Goal: Information Seeking & Learning: Check status

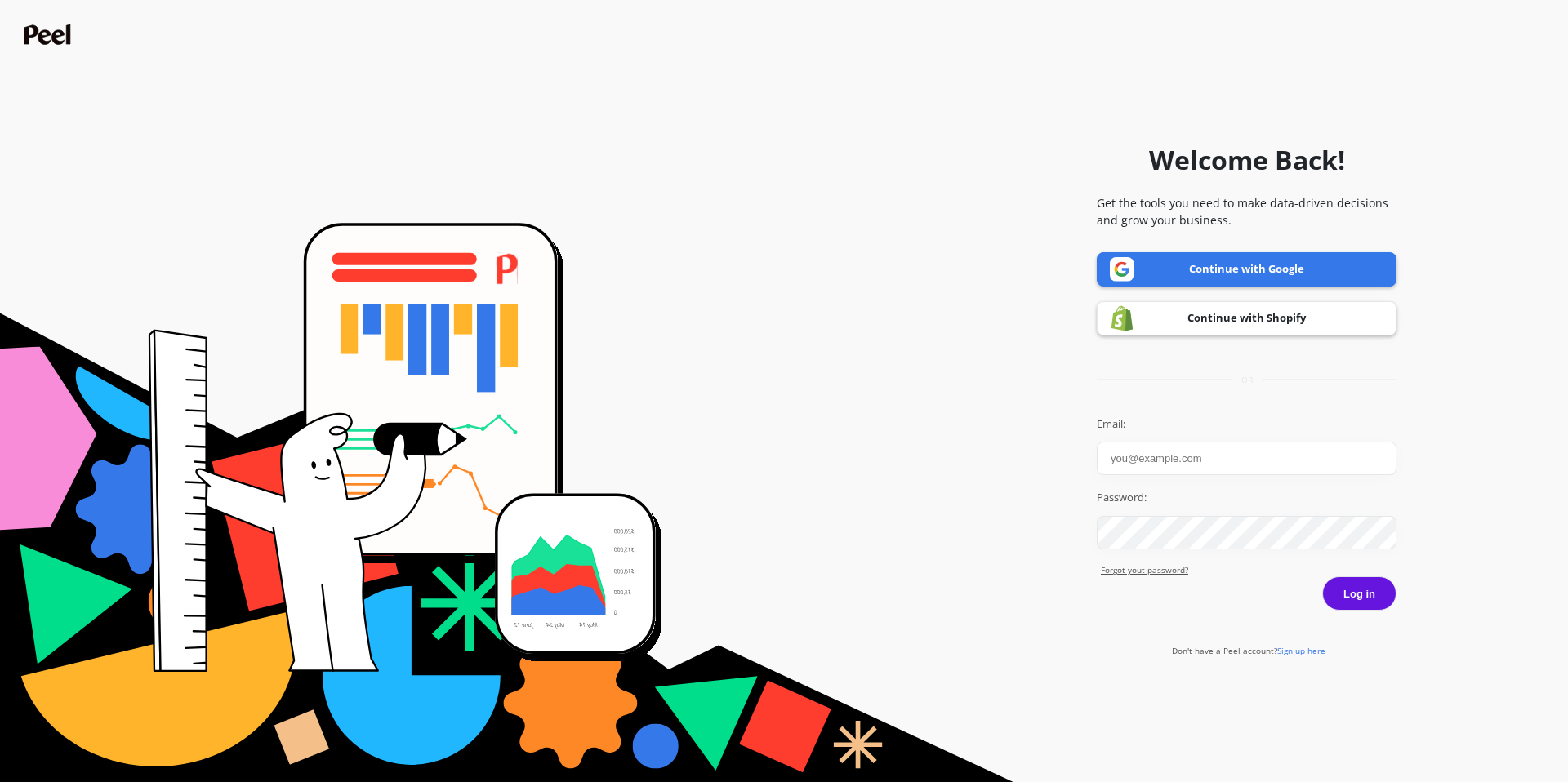
type input "[EMAIL_ADDRESS][DOMAIN_NAME]"
click at [1352, 600] on button "Log in" at bounding box center [1359, 594] width 74 height 34
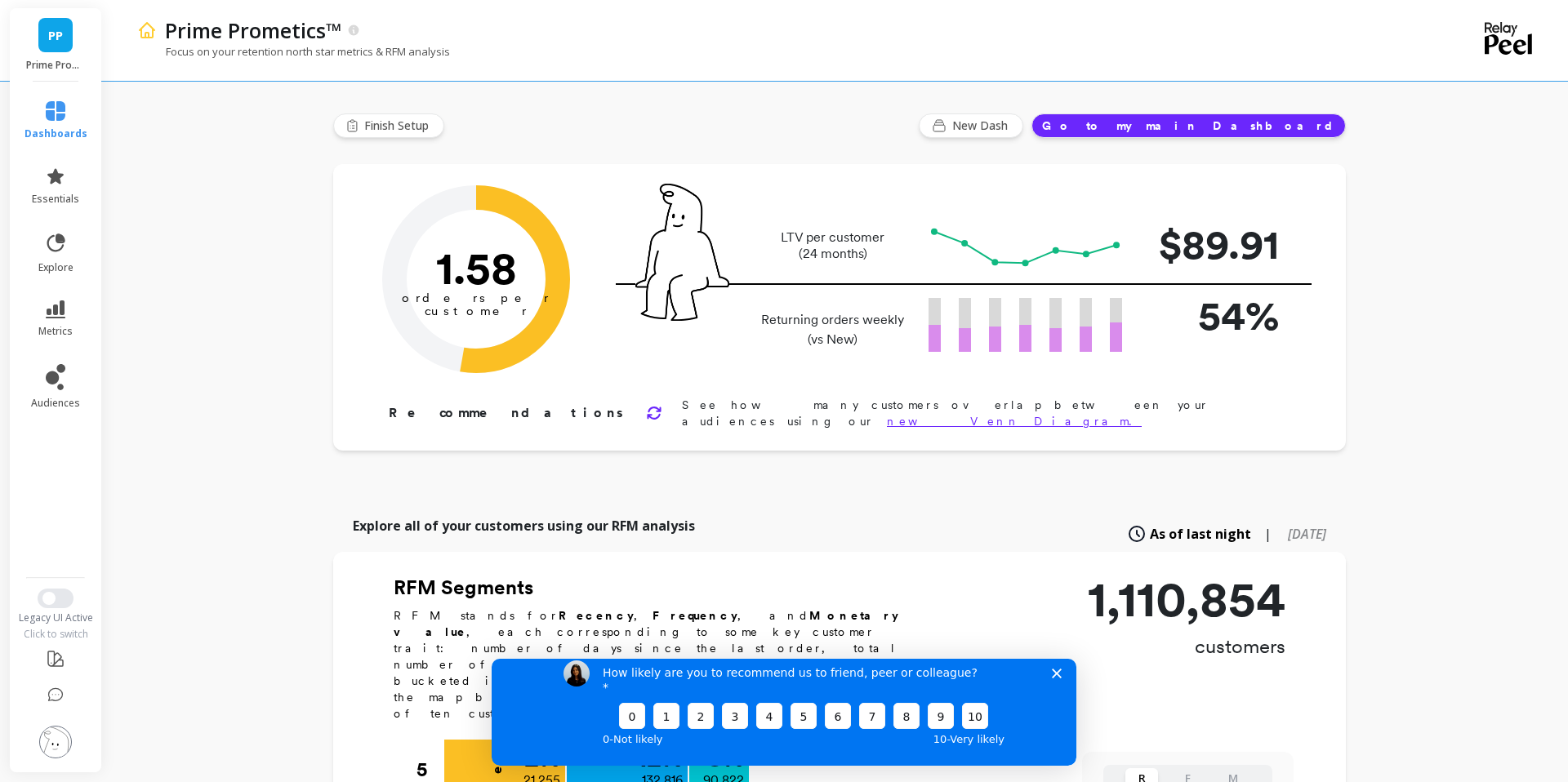
click at [62, 42] on span "PP" at bounding box center [55, 35] width 15 height 19
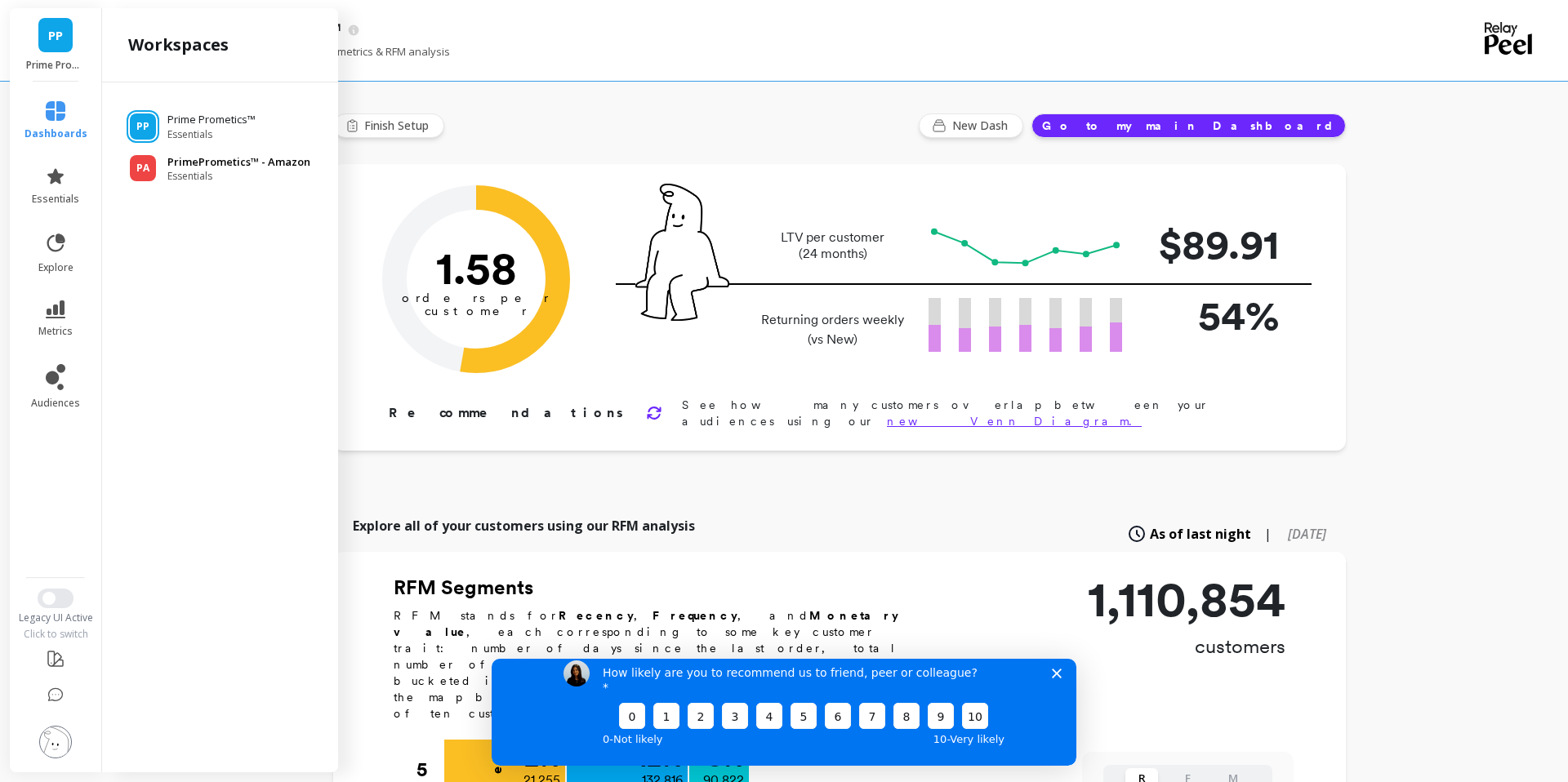
click at [202, 171] on span "Essentials" at bounding box center [238, 176] width 143 height 13
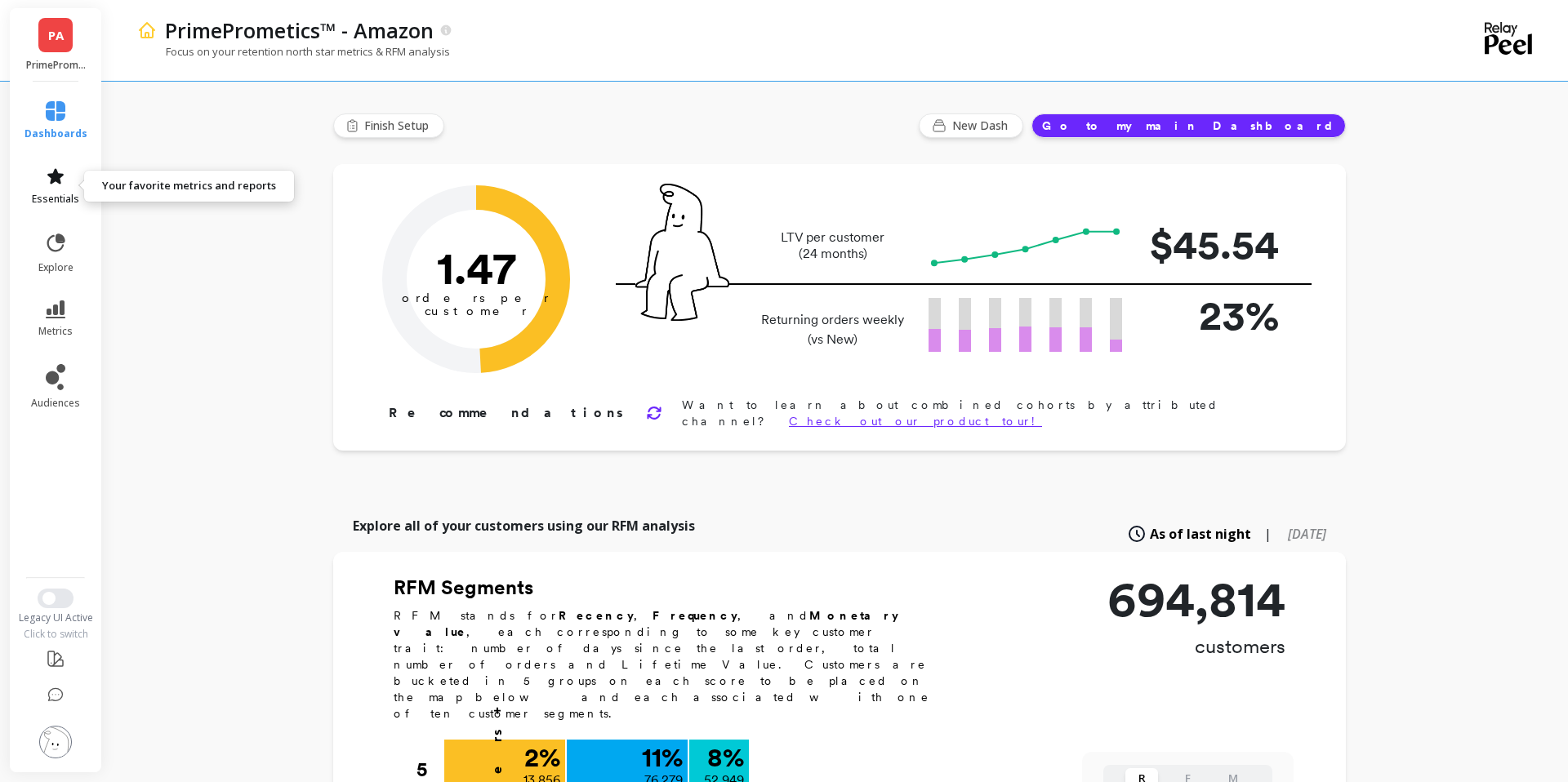
click at [60, 181] on icon at bounding box center [56, 176] width 17 height 16
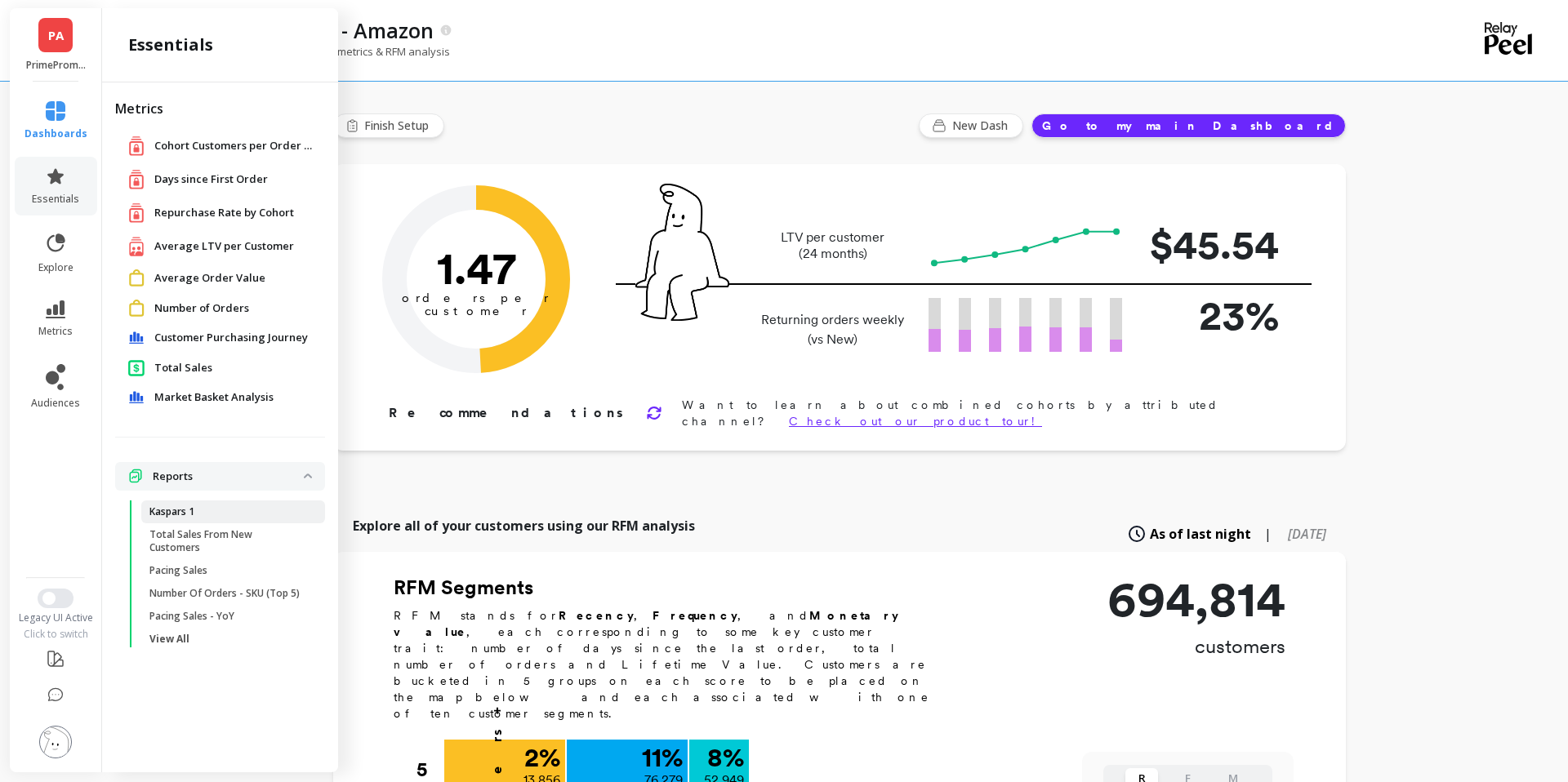
click at [180, 513] on p "Kaspars 1" at bounding box center [172, 512] width 45 height 13
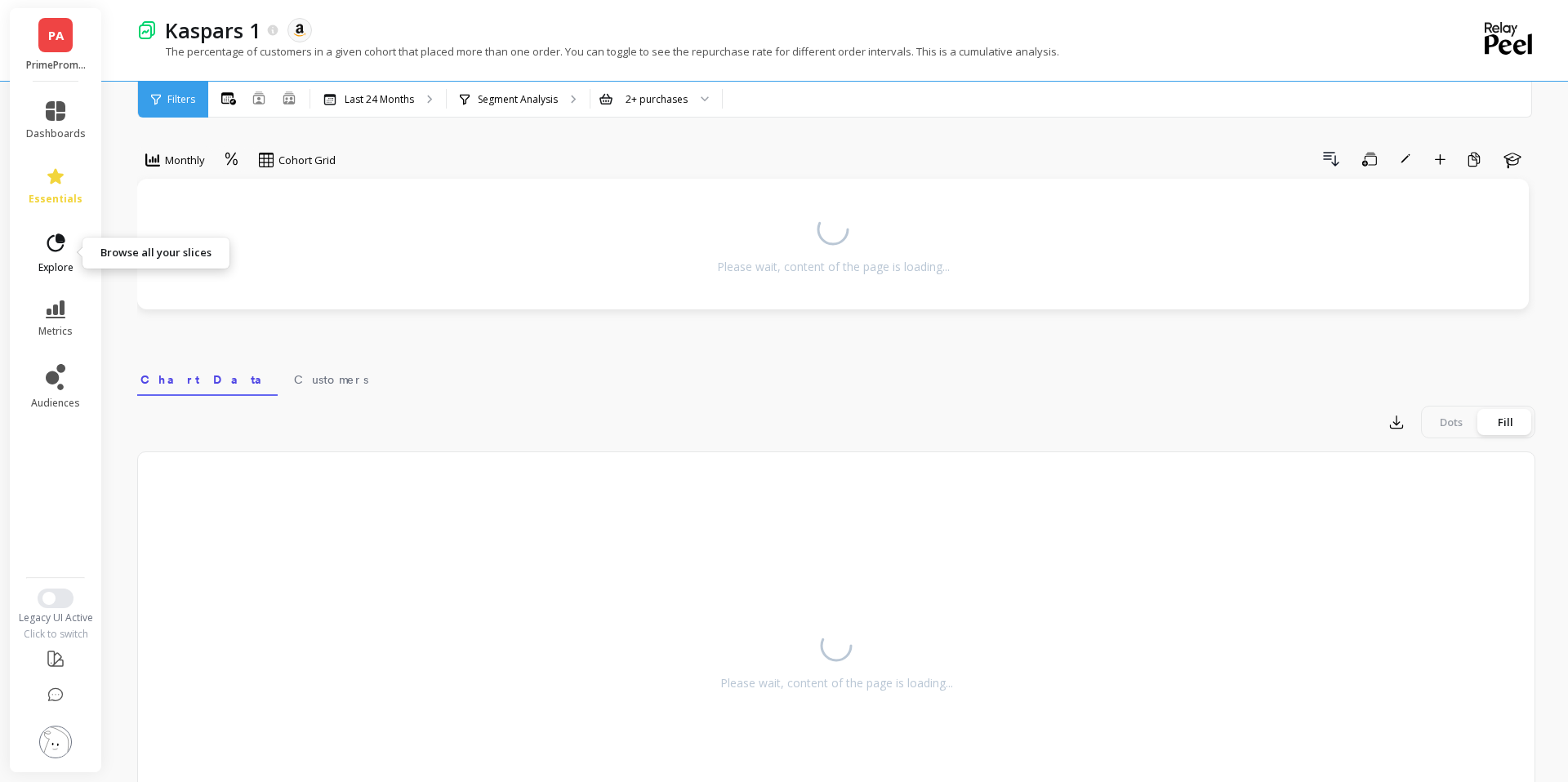
click at [60, 247] on icon at bounding box center [55, 243] width 22 height 22
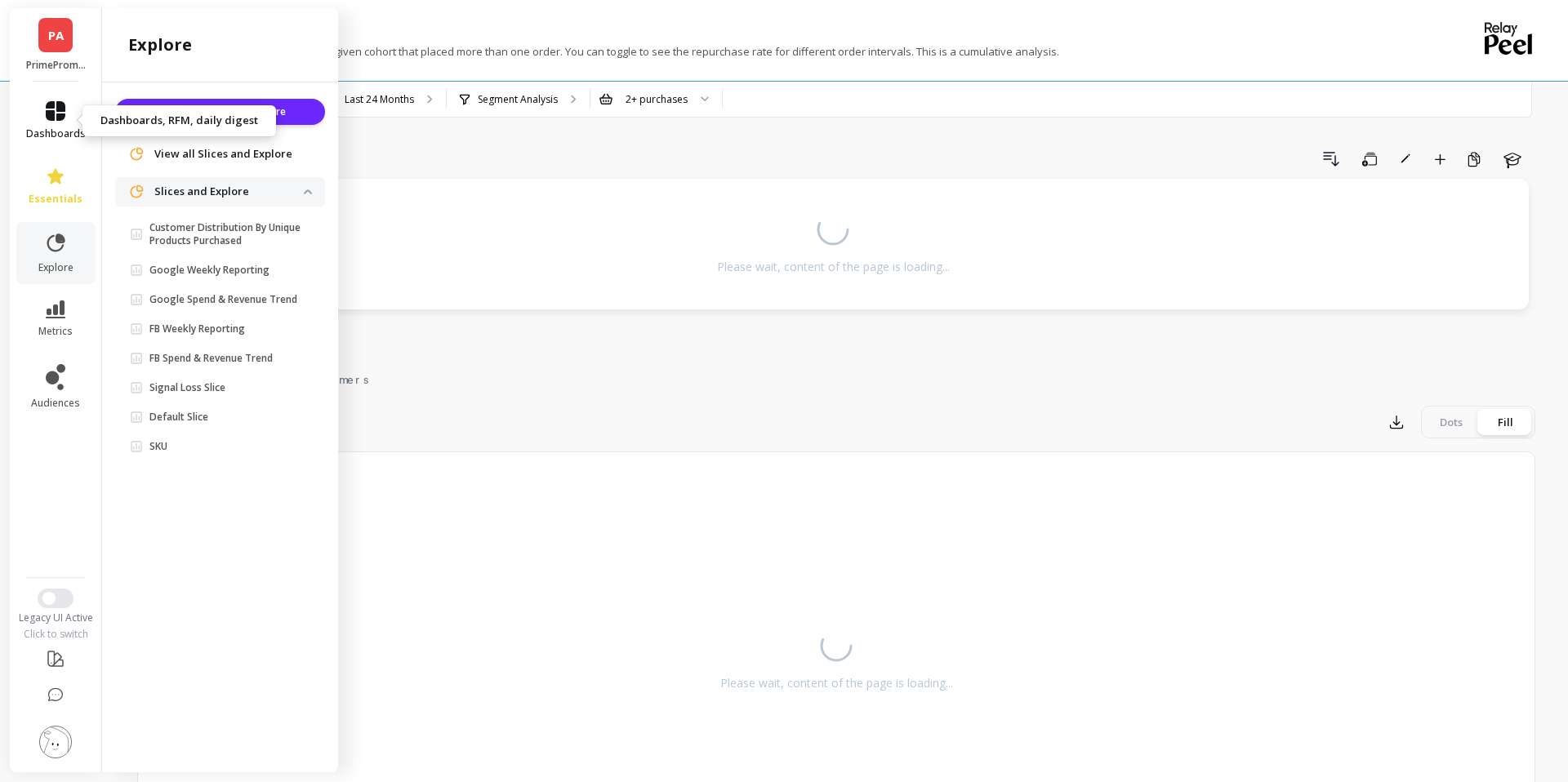
click at [55, 129] on span "dashboards" at bounding box center [56, 133] width 60 height 13
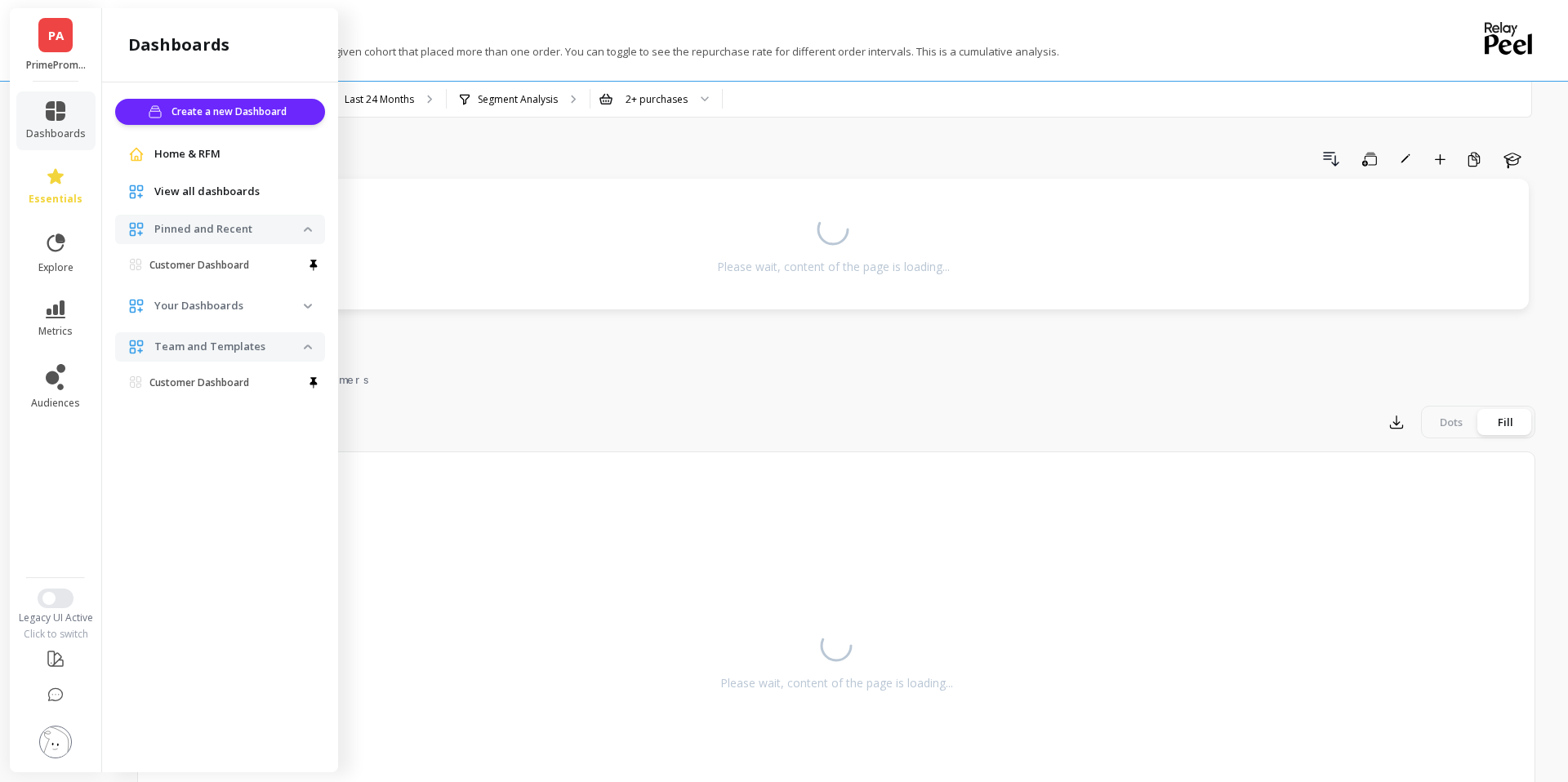
click at [223, 196] on span "View all dashboards" at bounding box center [207, 191] width 105 height 17
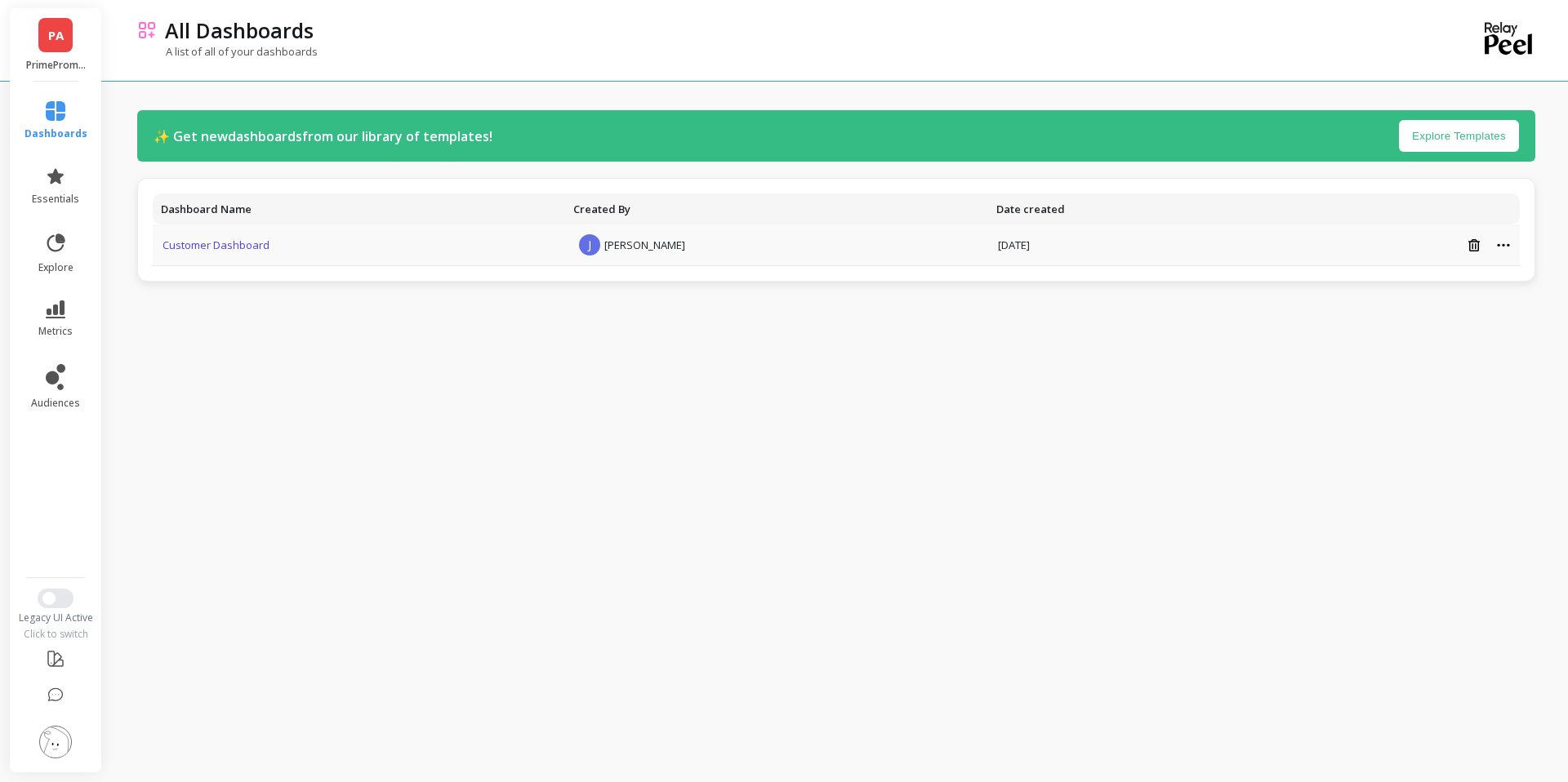
click at [244, 244] on link "Customer Dashboard" at bounding box center [216, 244] width 107 height 15
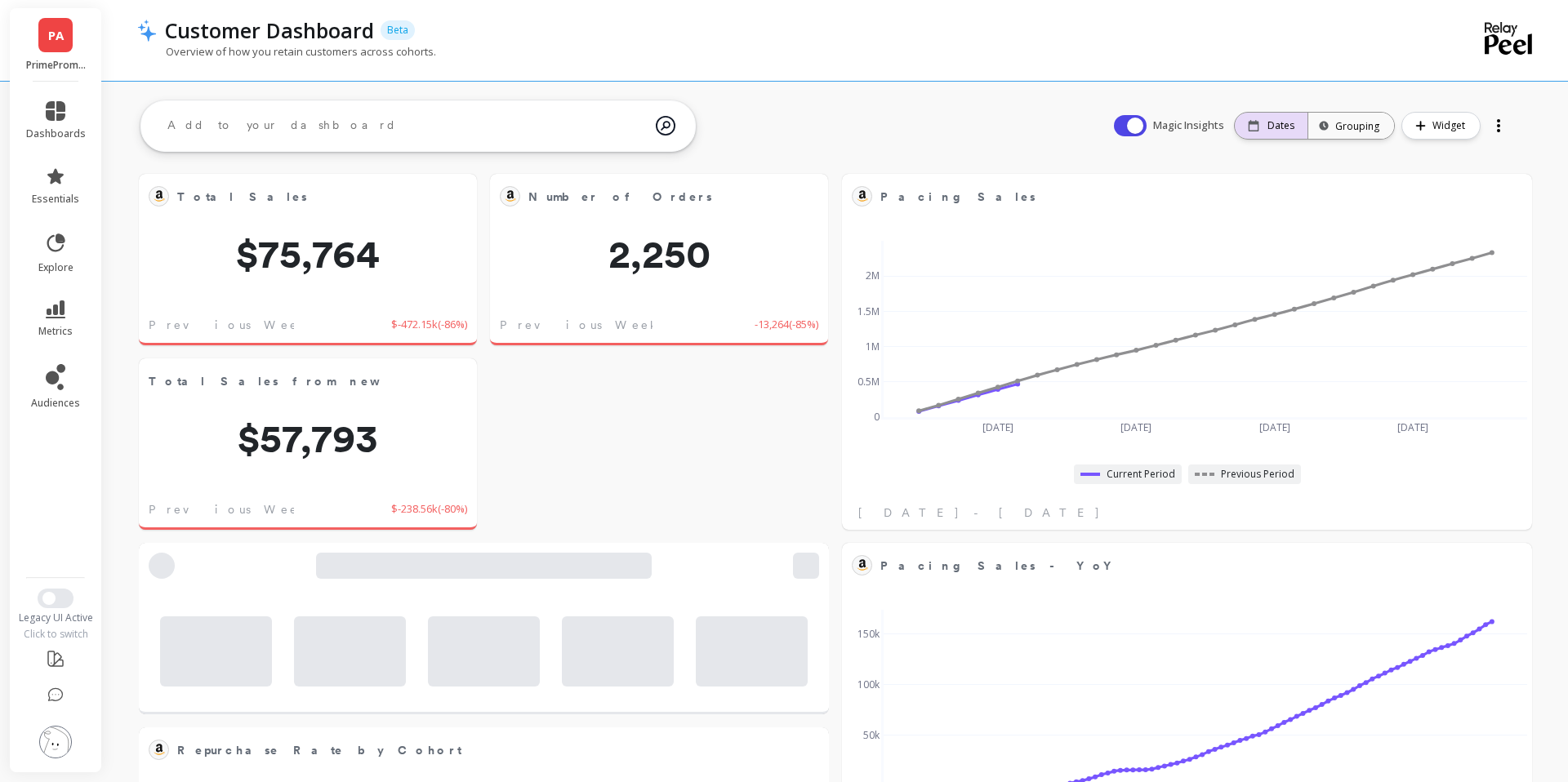
click at [1284, 128] on p "Dates" at bounding box center [1281, 125] width 27 height 13
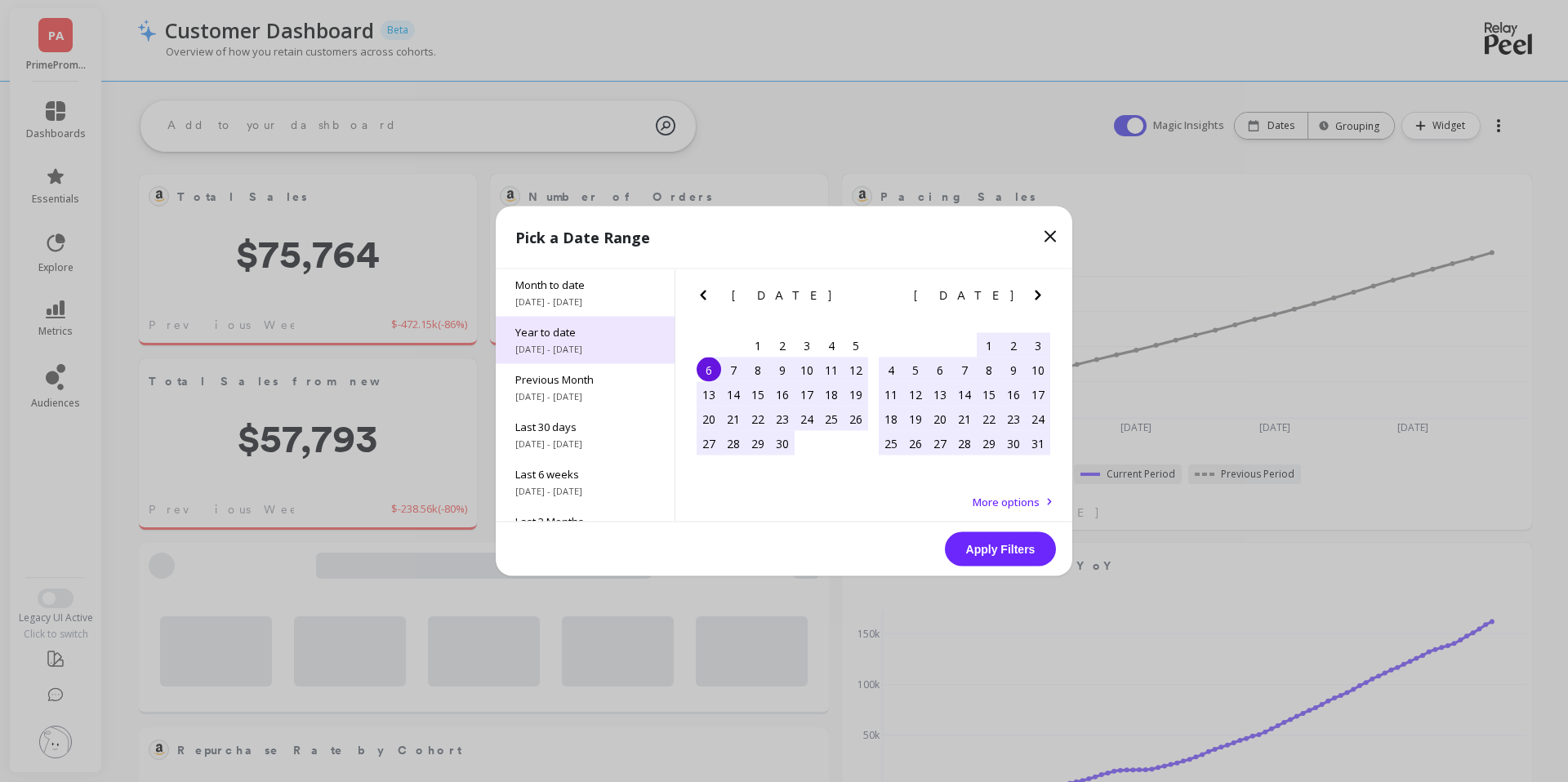
scroll to position [449, 656]
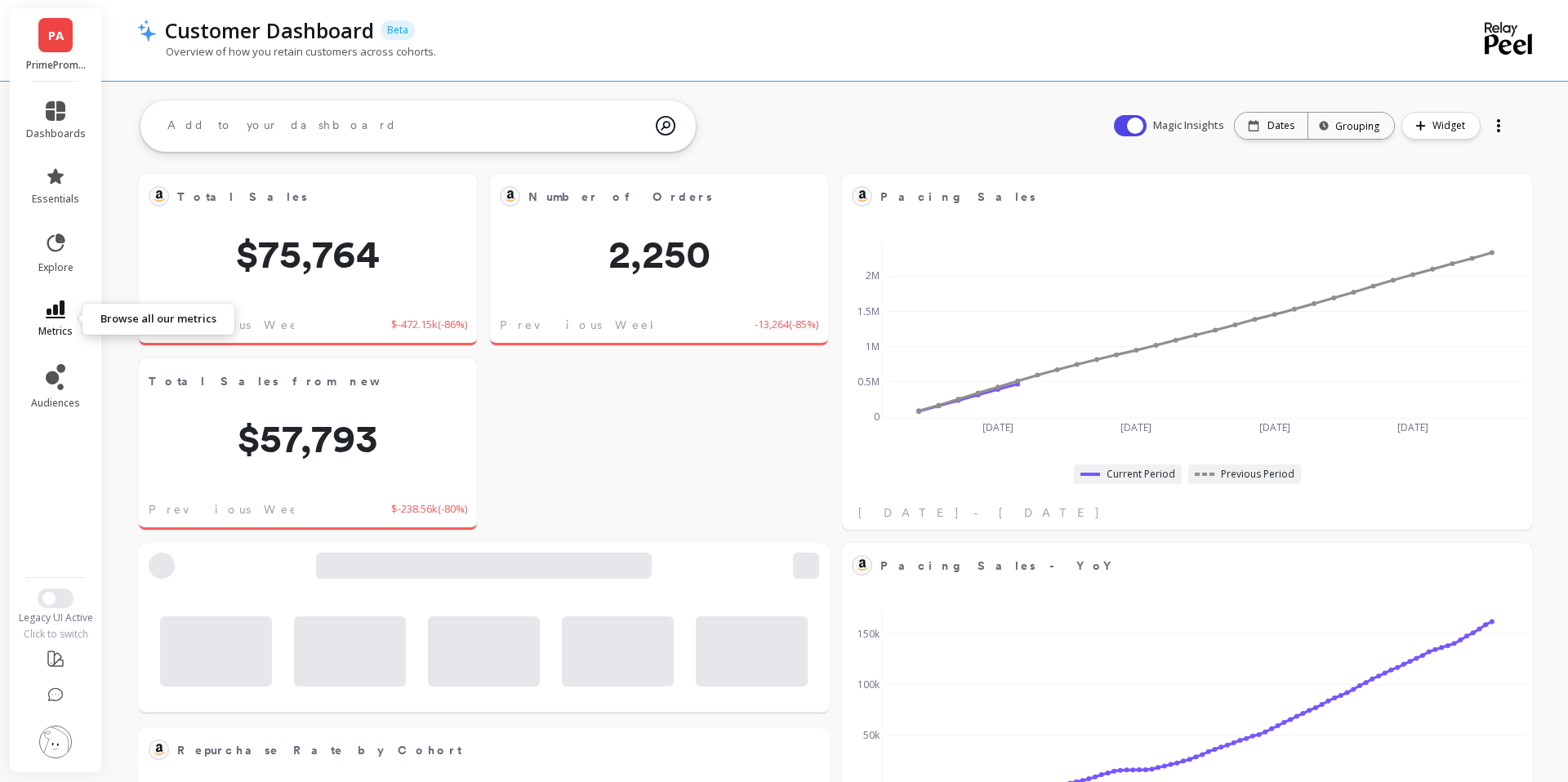
click at [52, 317] on icon at bounding box center [56, 309] width 20 height 18
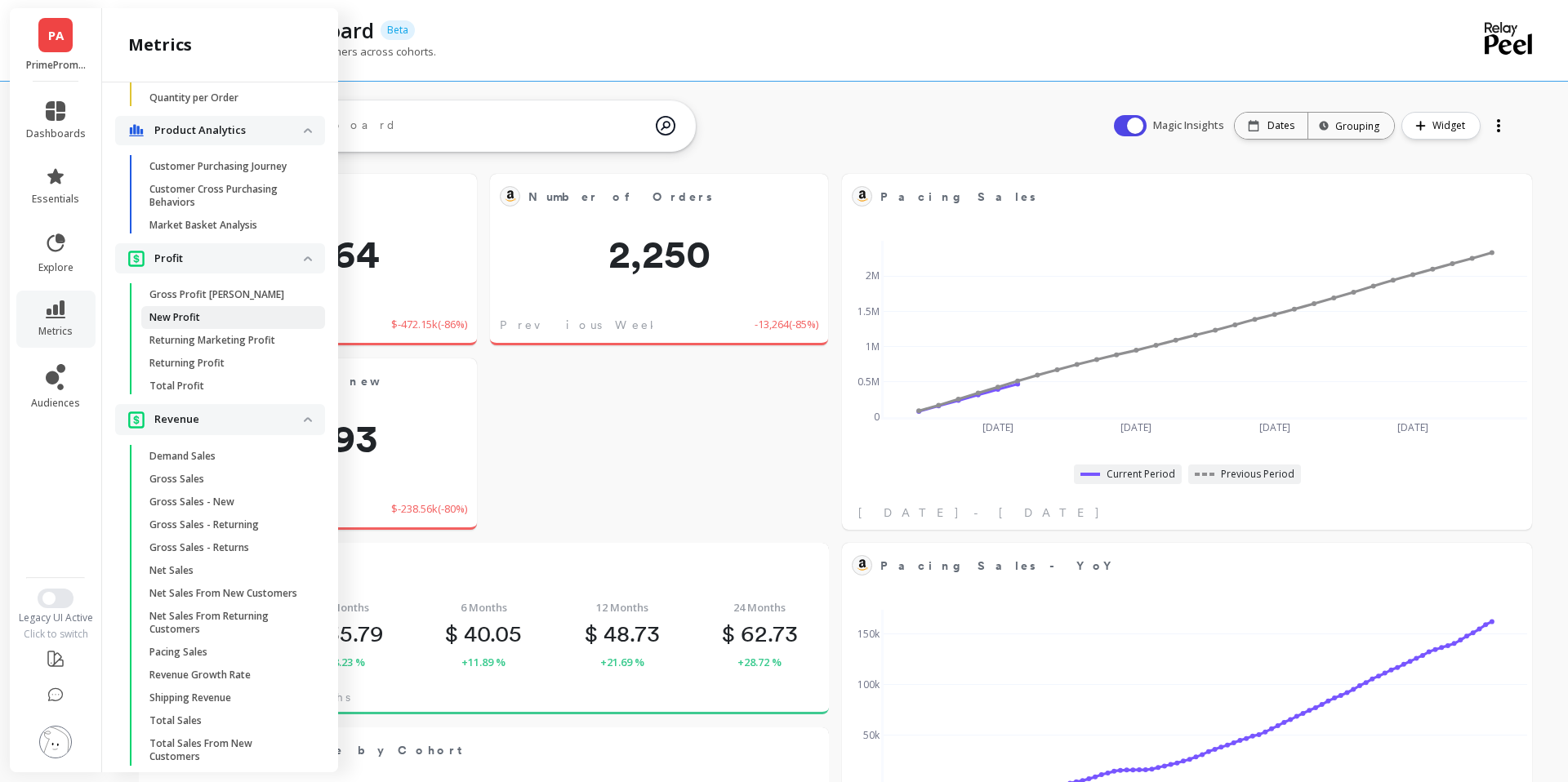
scroll to position [1198, 0]
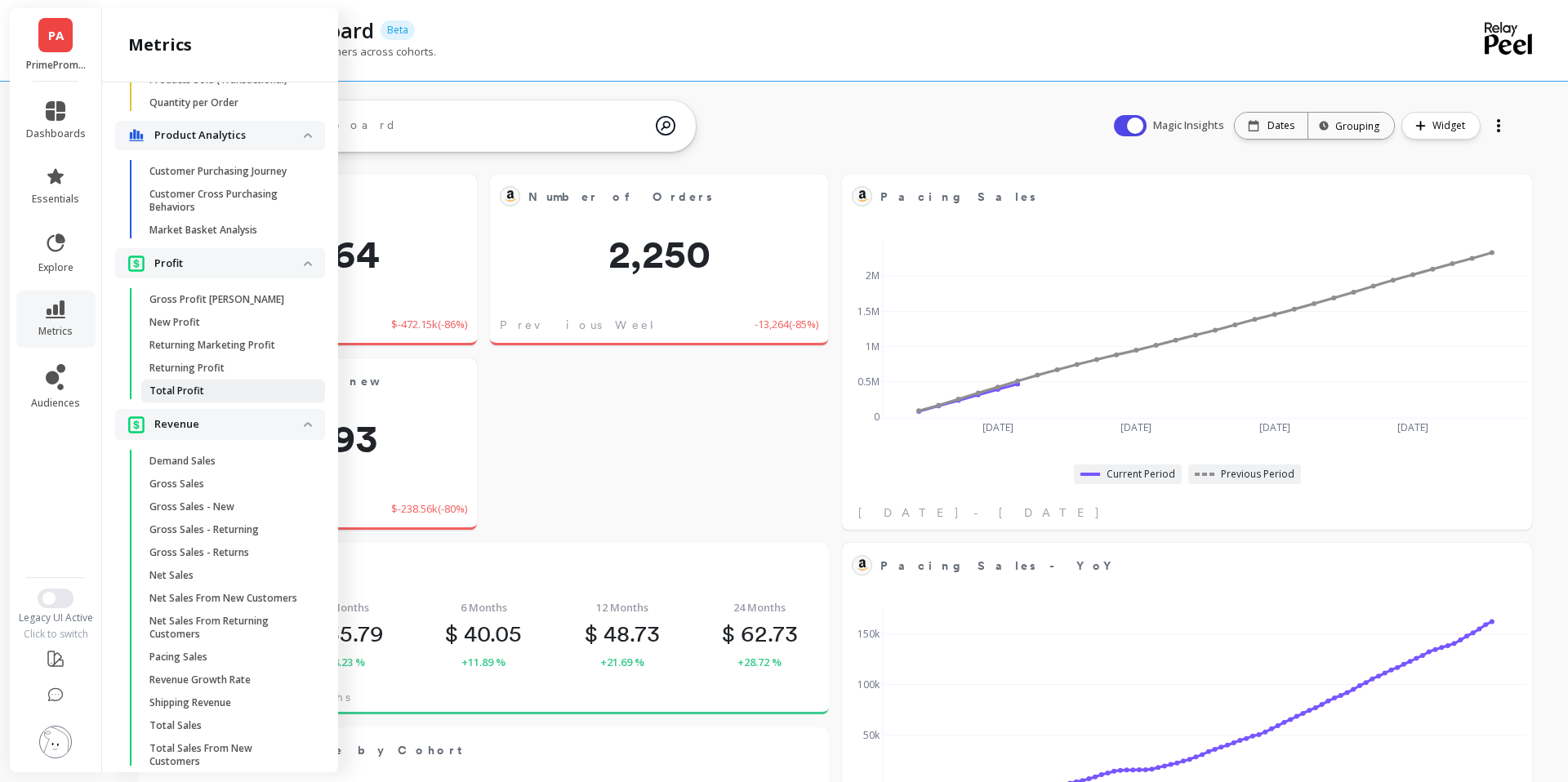
click at [218, 391] on span "Total Profit" at bounding box center [227, 391] width 156 height 13
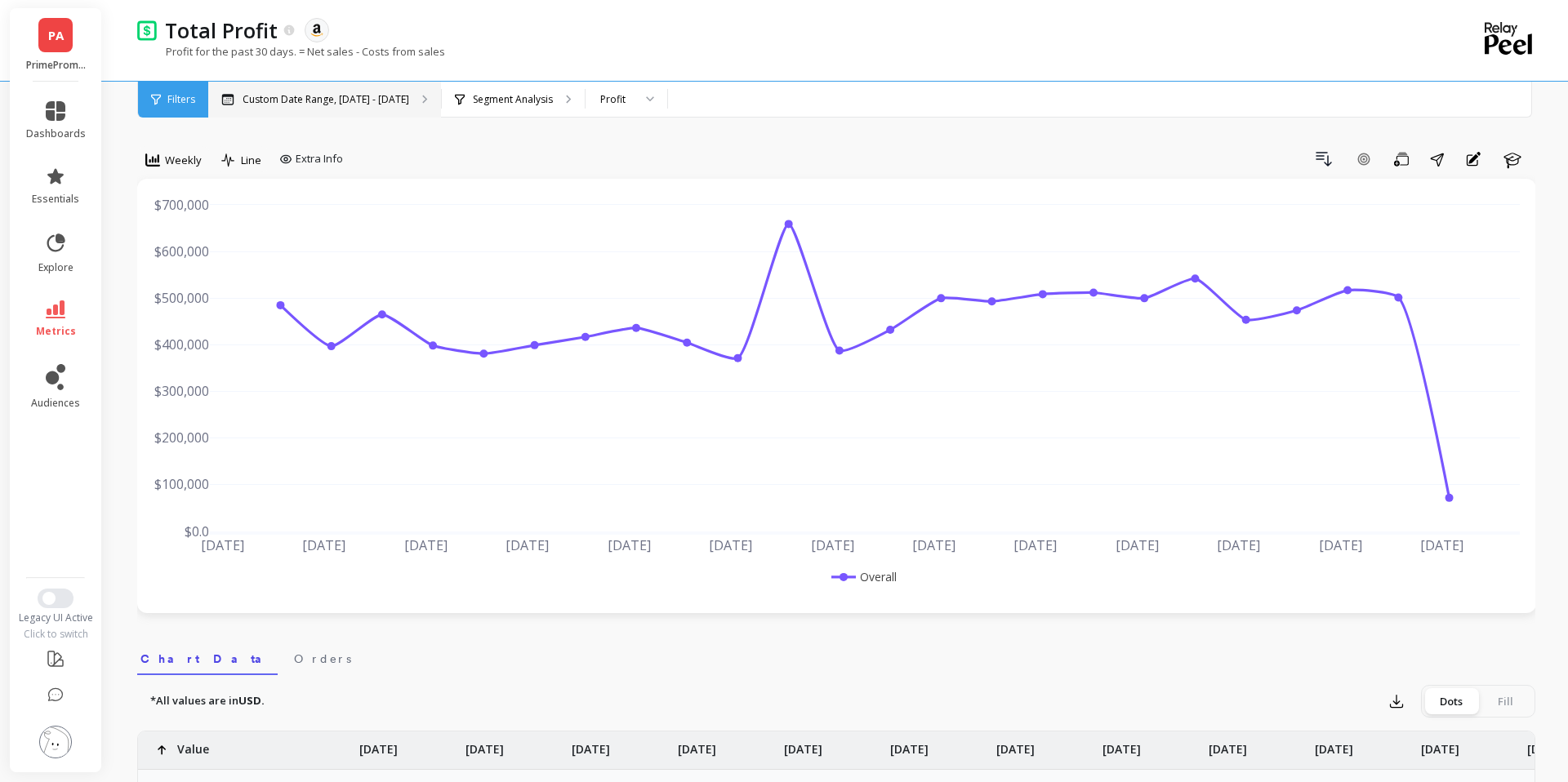
click at [306, 100] on p "Custom Date Range, May 1 - Oct 6" at bounding box center [325, 99] width 167 height 13
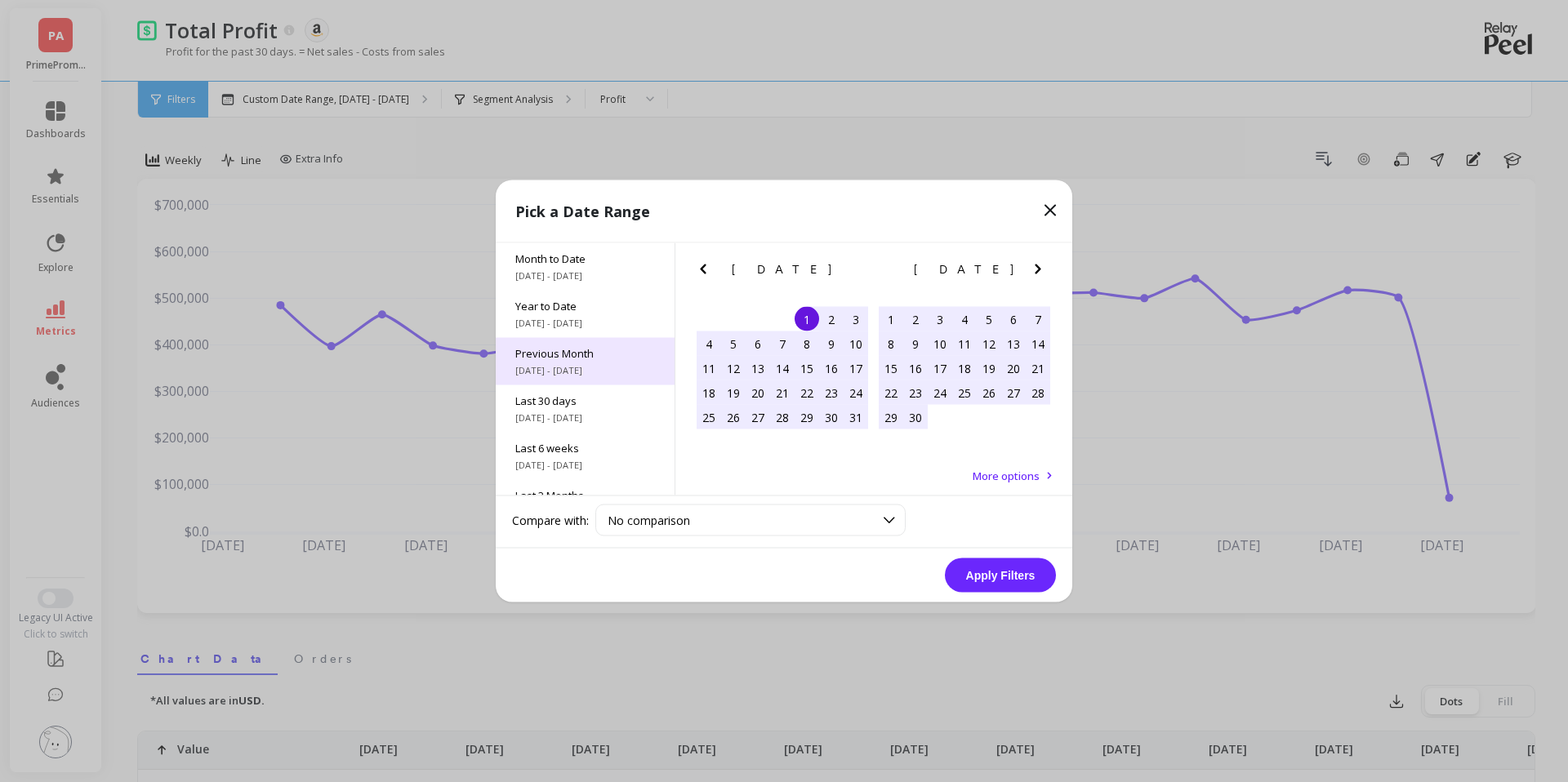
click at [602, 352] on span "Previous Month" at bounding box center [585, 353] width 140 height 15
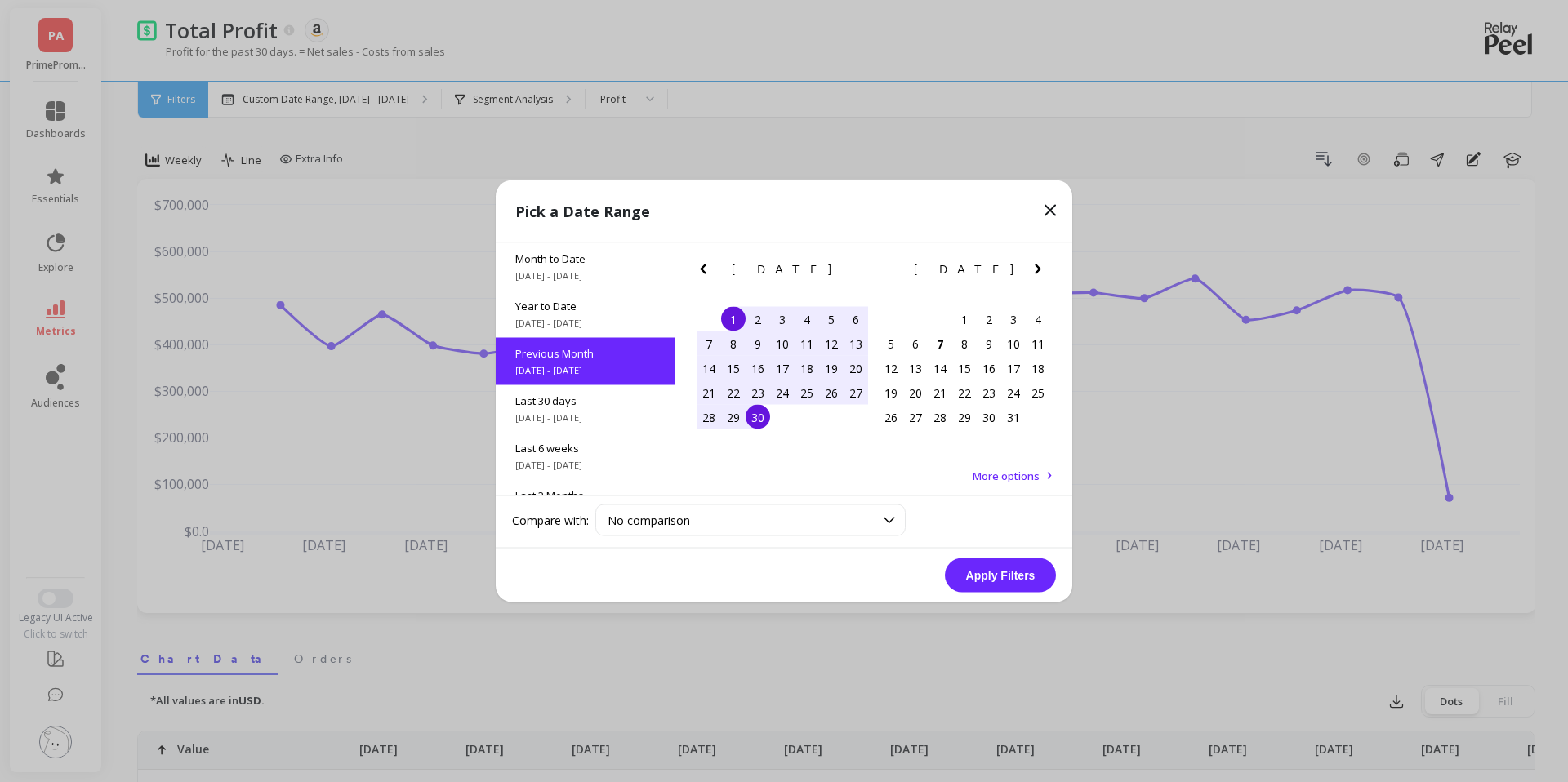
click at [1023, 577] on button "Apply Filters" at bounding box center [1001, 575] width 111 height 34
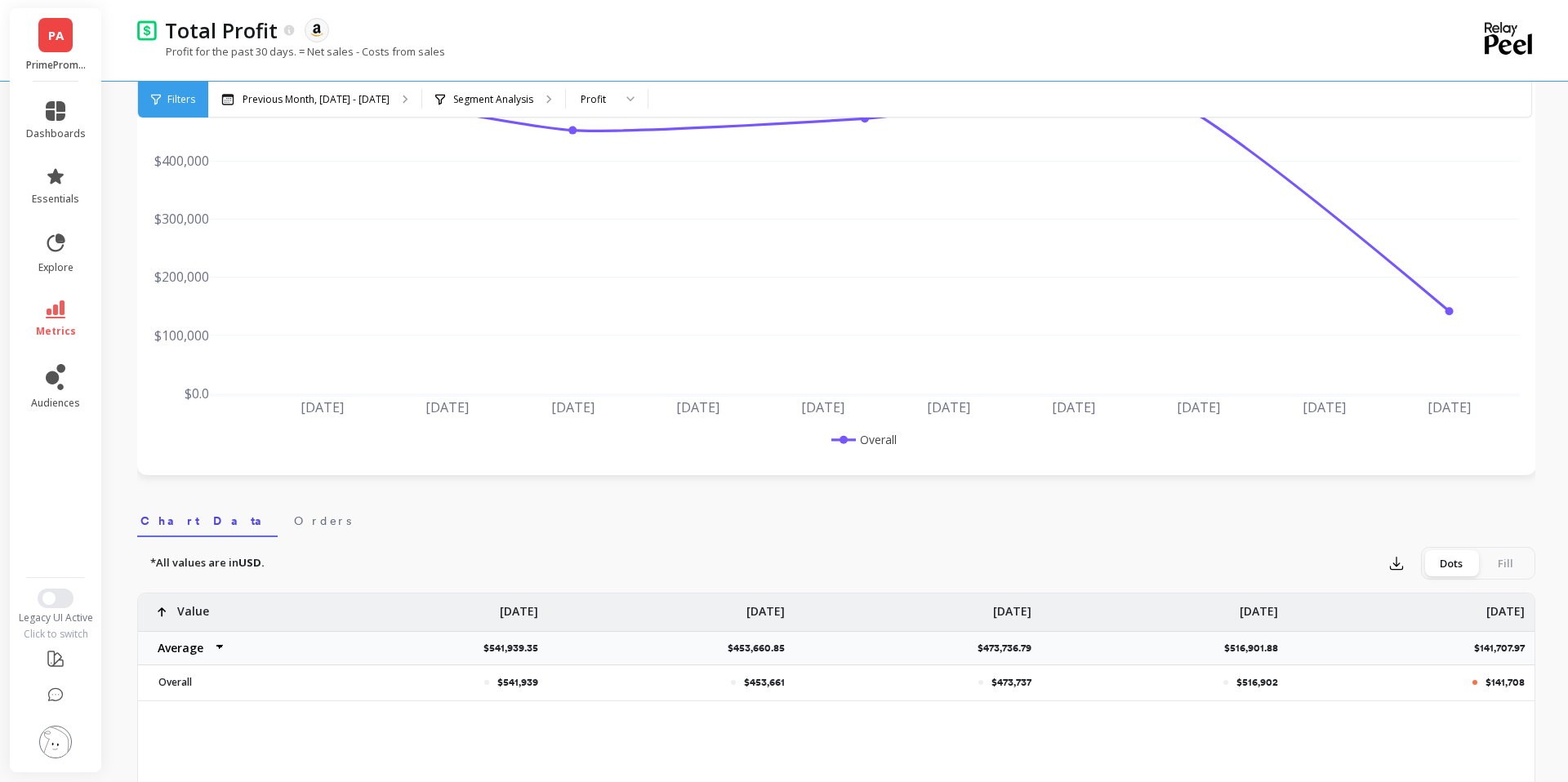
scroll to position [266, 0]
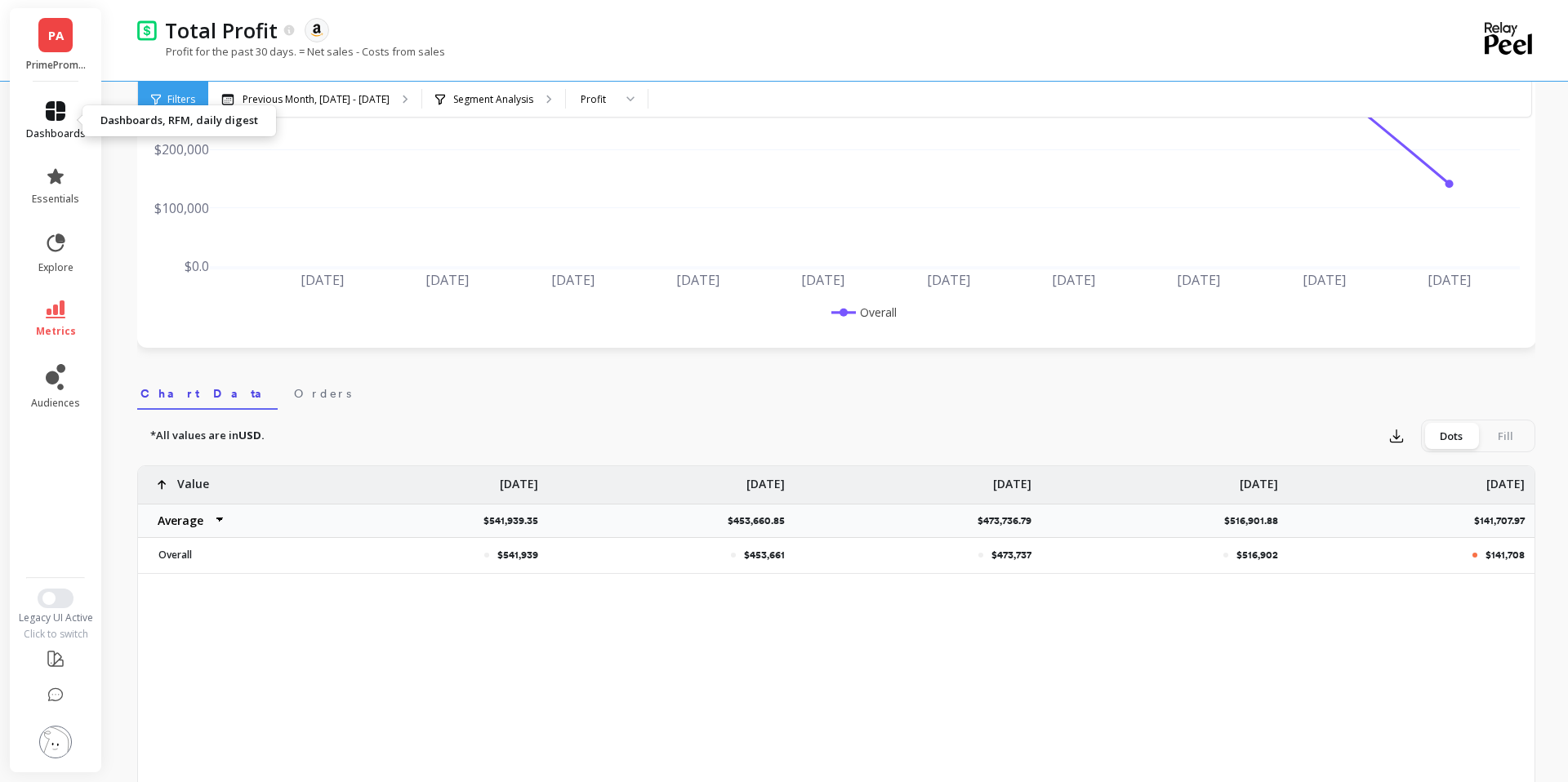
click at [47, 119] on icon at bounding box center [56, 111] width 20 height 20
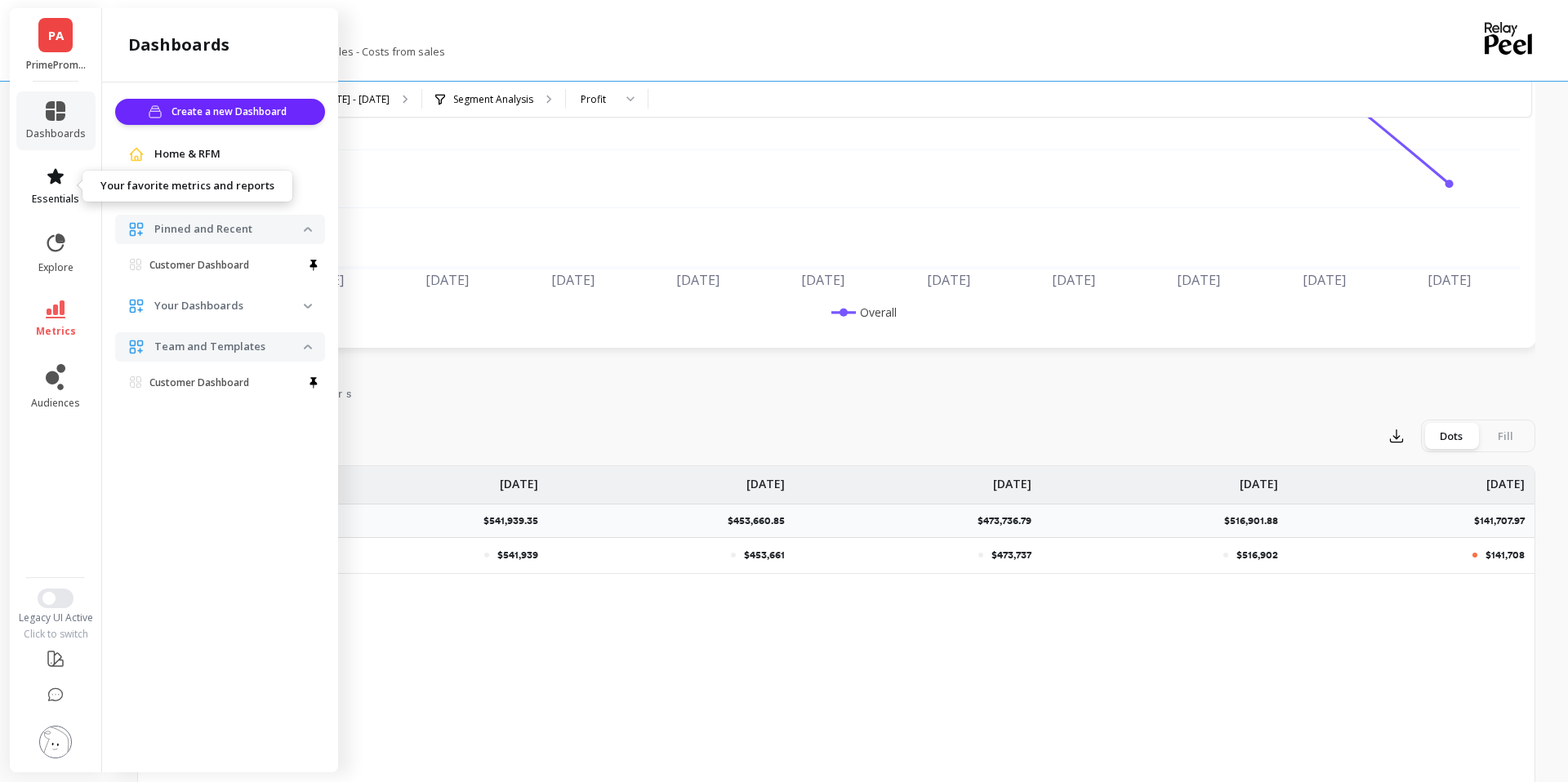
click at [48, 167] on icon at bounding box center [56, 177] width 20 height 20
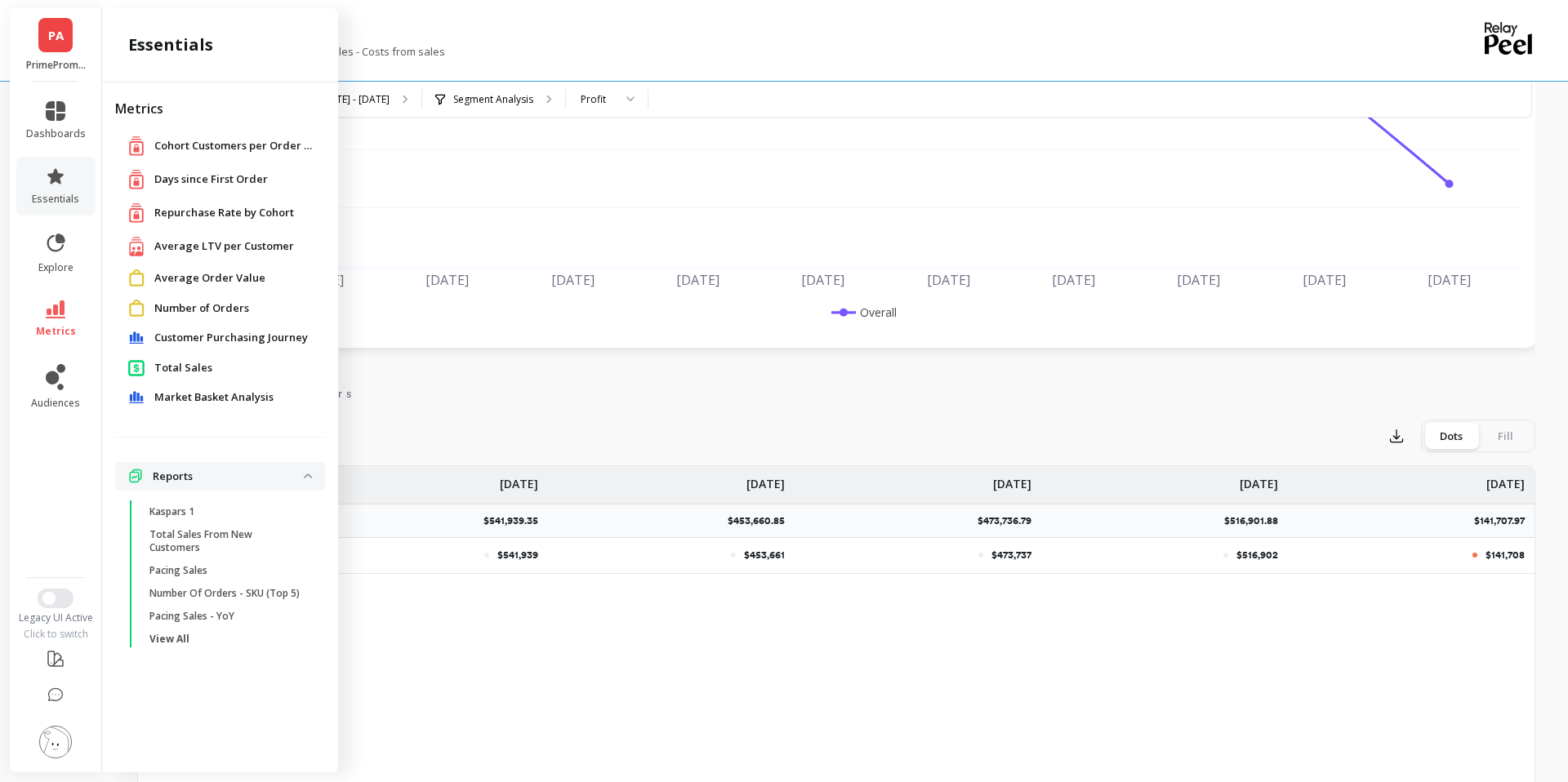
click at [179, 369] on span "Total Sales" at bounding box center [183, 368] width 58 height 17
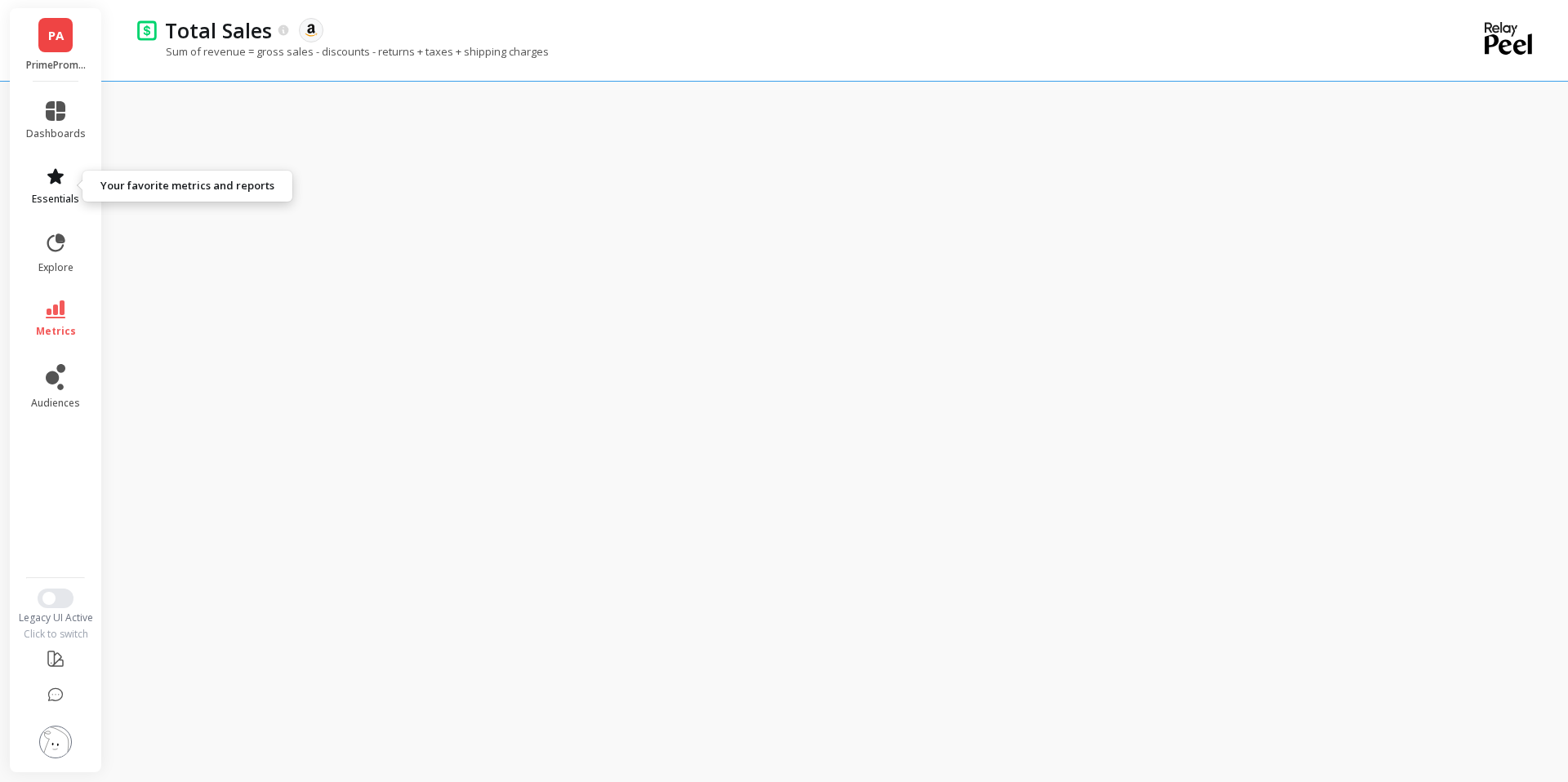
click at [60, 187] on link "essentials" at bounding box center [56, 186] width 60 height 39
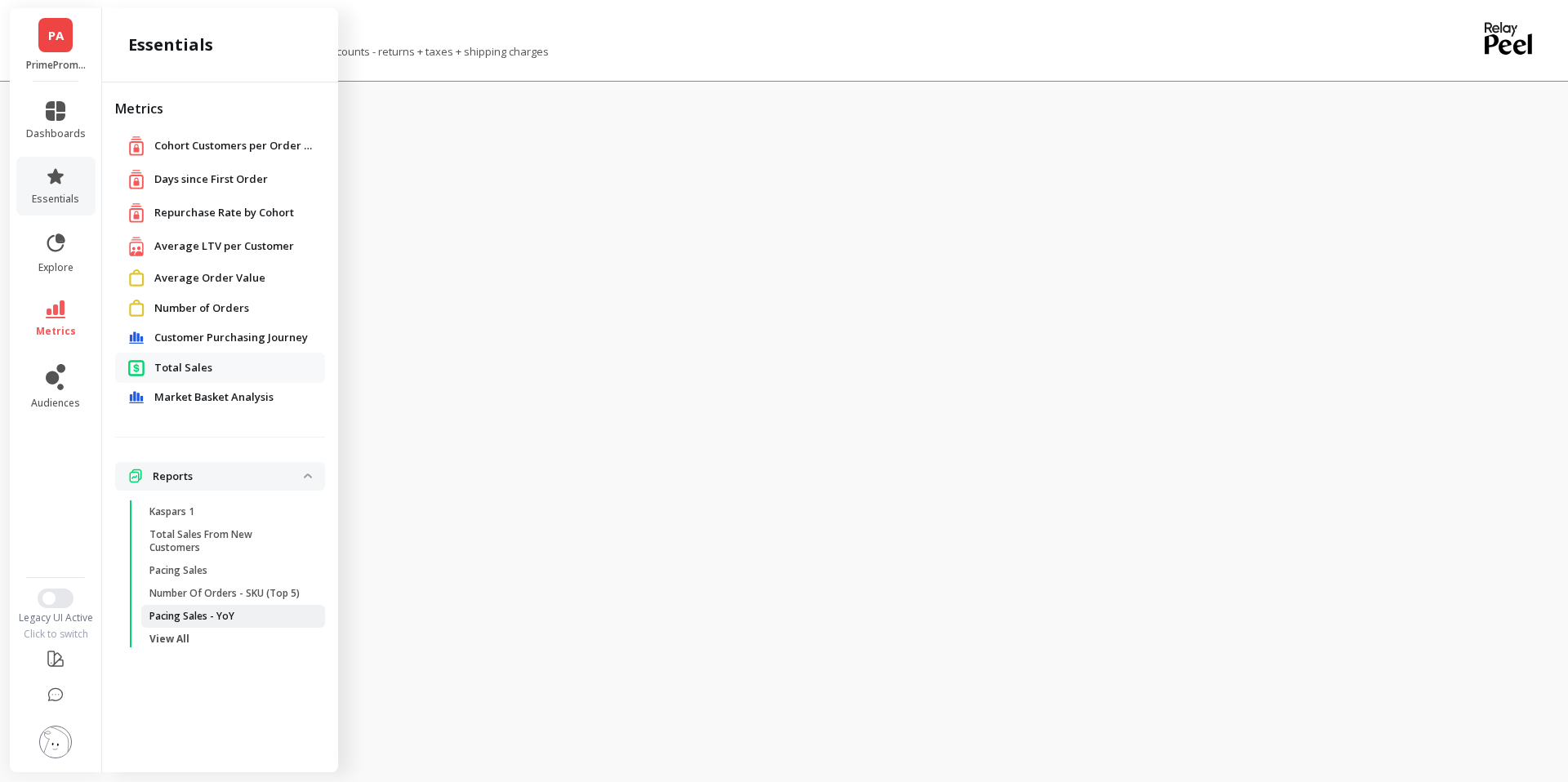
click at [244, 610] on span "Pacing Sales - YoY" at bounding box center [227, 616] width 156 height 13
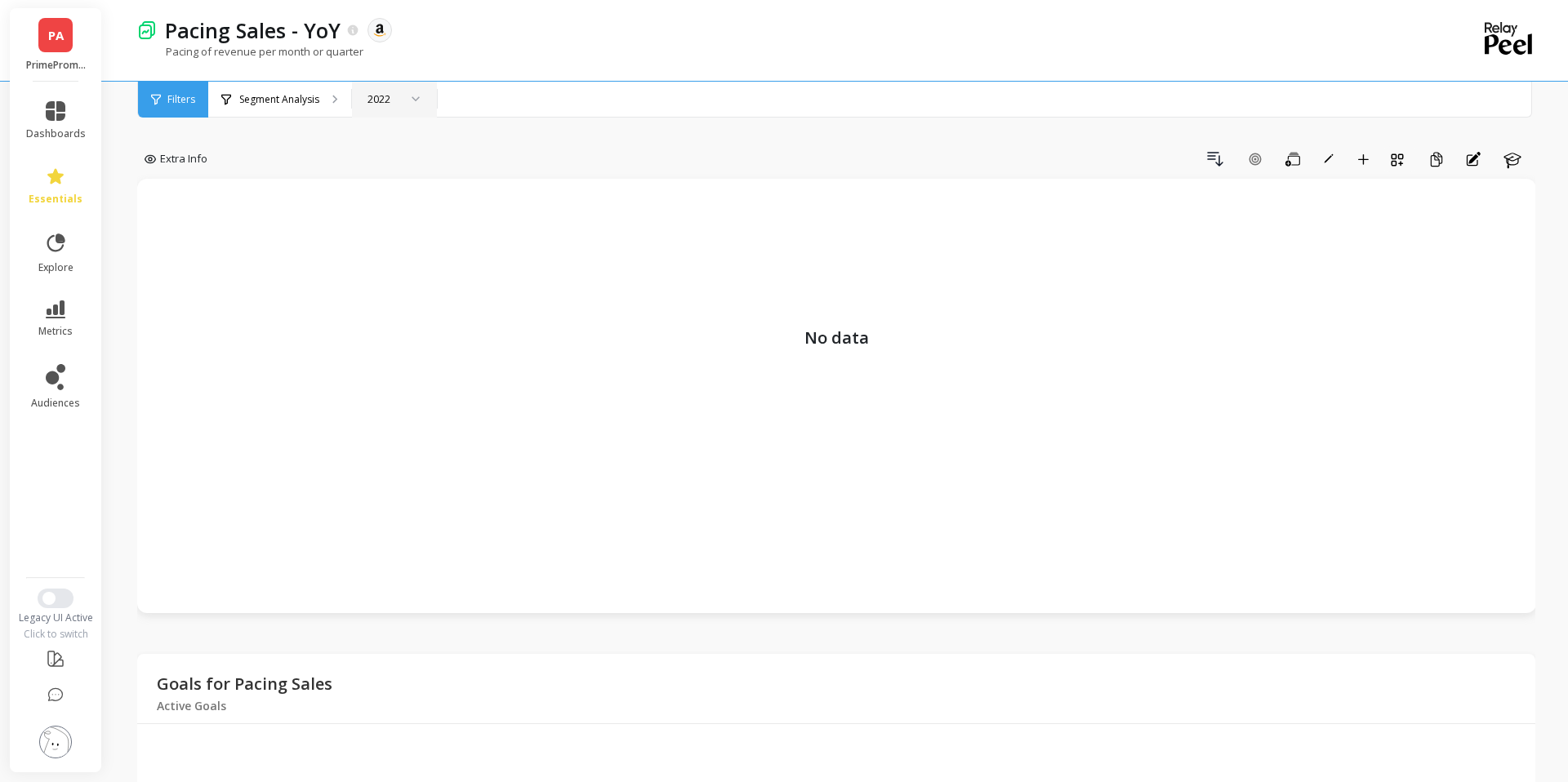
click at [385, 98] on div "2022" at bounding box center [383, 100] width 31 height 16
click at [387, 227] on div "[DATE]" at bounding box center [392, 226] width 61 height 16
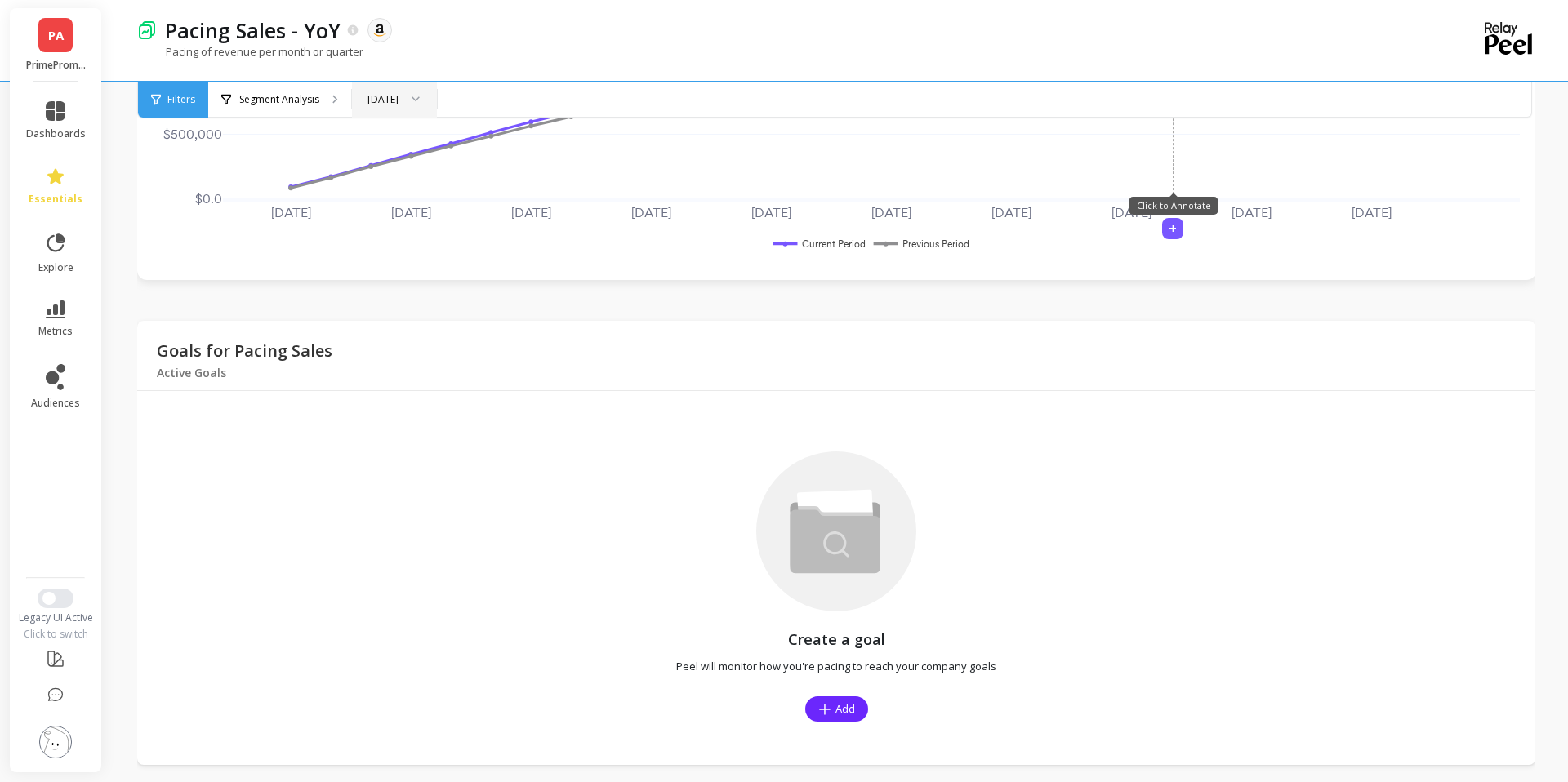
scroll to position [377, 0]
